Goal: Task Accomplishment & Management: Complete application form

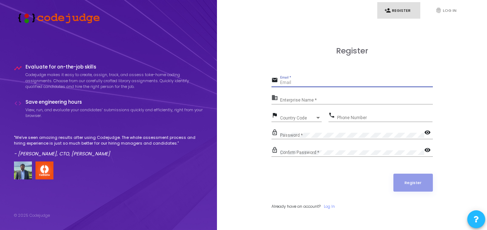
click at [298, 83] on input "Email *" at bounding box center [356, 82] width 153 height 5
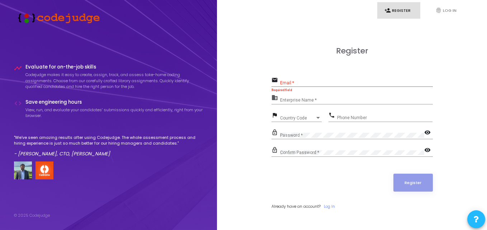
click at [234, 127] on div "Register email Email * Required field business Enterprise Name * flag Country C…" at bounding box center [352, 136] width 255 height 230
click at [335, 79] on div "Email *" at bounding box center [356, 81] width 153 height 11
click at [259, 143] on div "Register email Email * Required field business Enterprise Name * flag Country C…" at bounding box center [352, 136] width 255 height 230
click at [447, 10] on link "fingerprint Log In" at bounding box center [450, 10] width 43 height 17
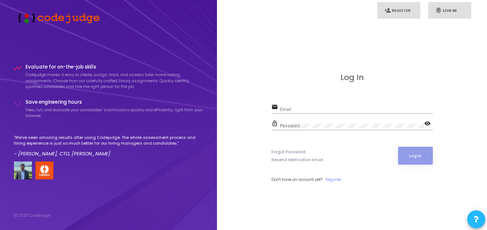
click at [409, 11] on link "person_add Register" at bounding box center [399, 10] width 43 height 17
